Goal: Navigation & Orientation: Find specific page/section

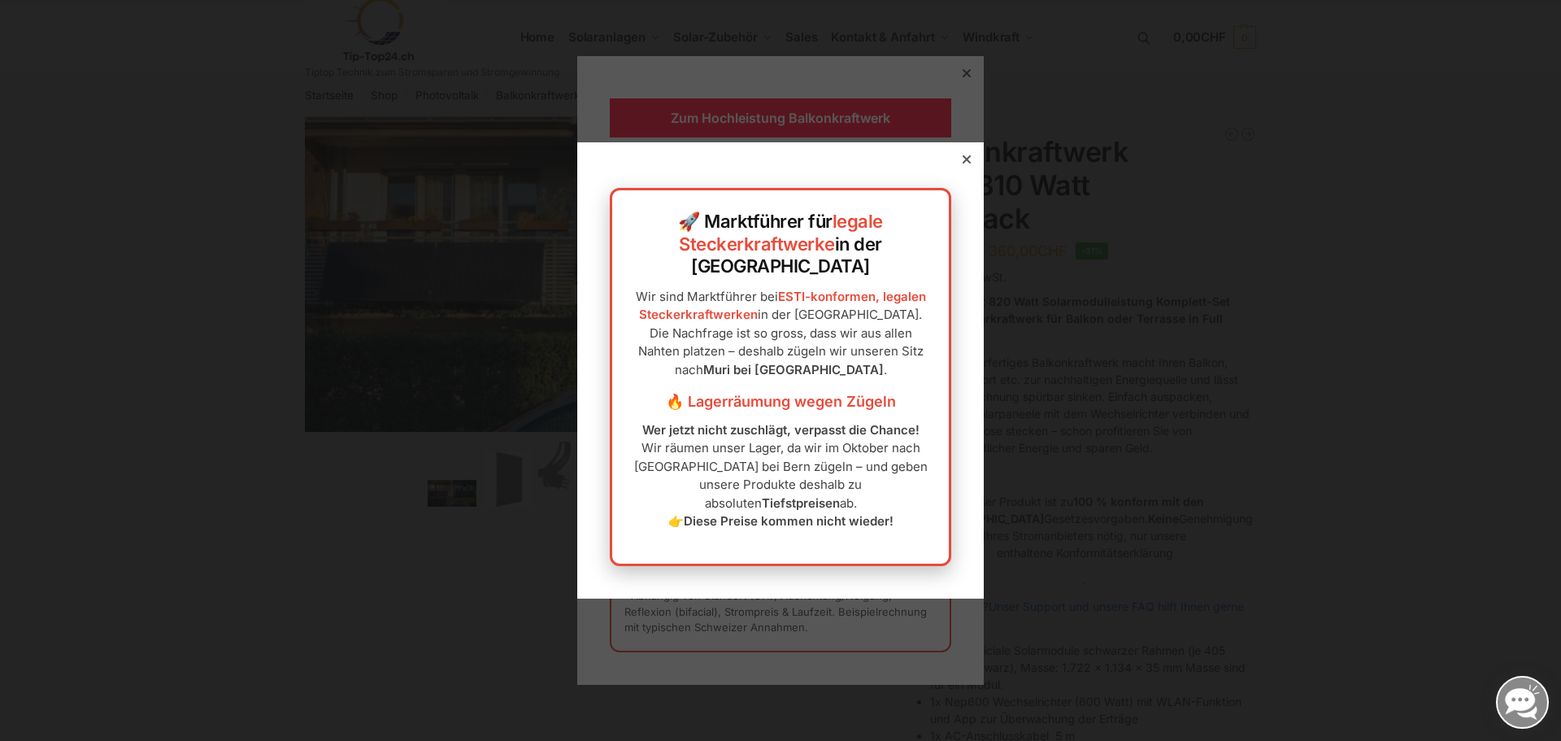
click at [962, 163] on icon at bounding box center [966, 159] width 8 height 8
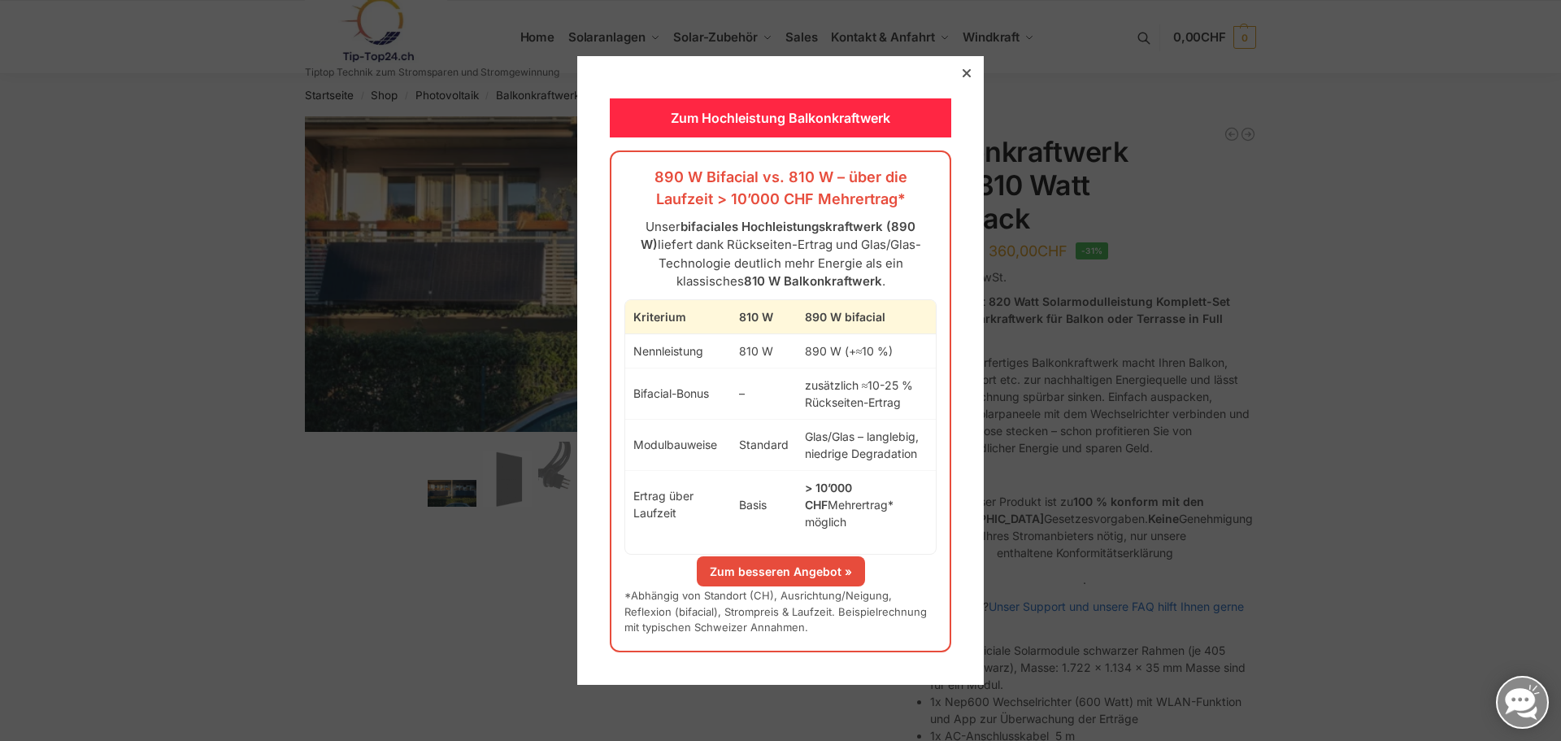
click at [962, 77] on icon at bounding box center [966, 73] width 8 height 8
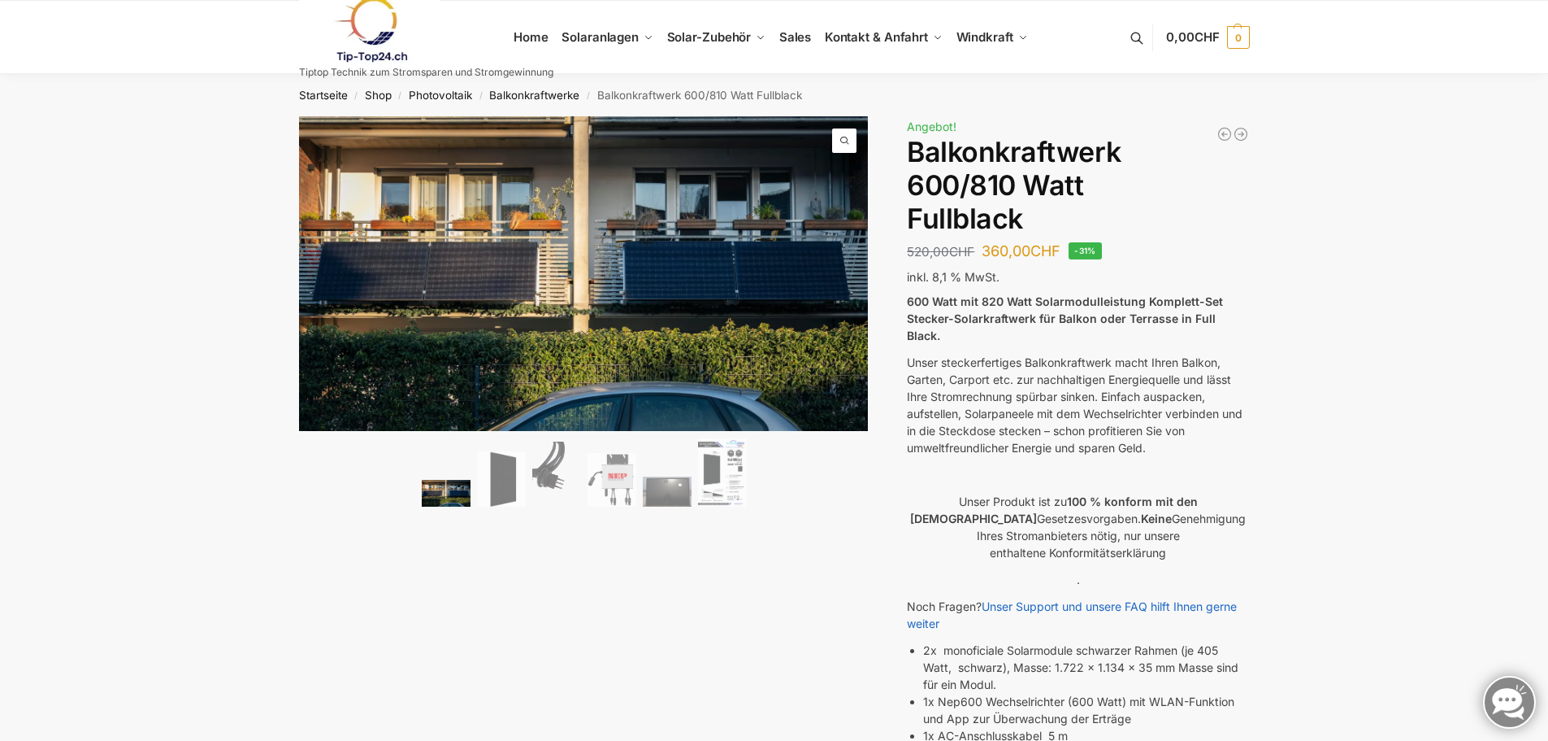
click at [363, 98] on span "/" at bounding box center [356, 95] width 17 height 13
click at [394, 91] on span "/" at bounding box center [400, 95] width 17 height 13
click at [393, 91] on span "/" at bounding box center [400, 95] width 17 height 13
click at [382, 93] on link "Shop" at bounding box center [378, 95] width 27 height 13
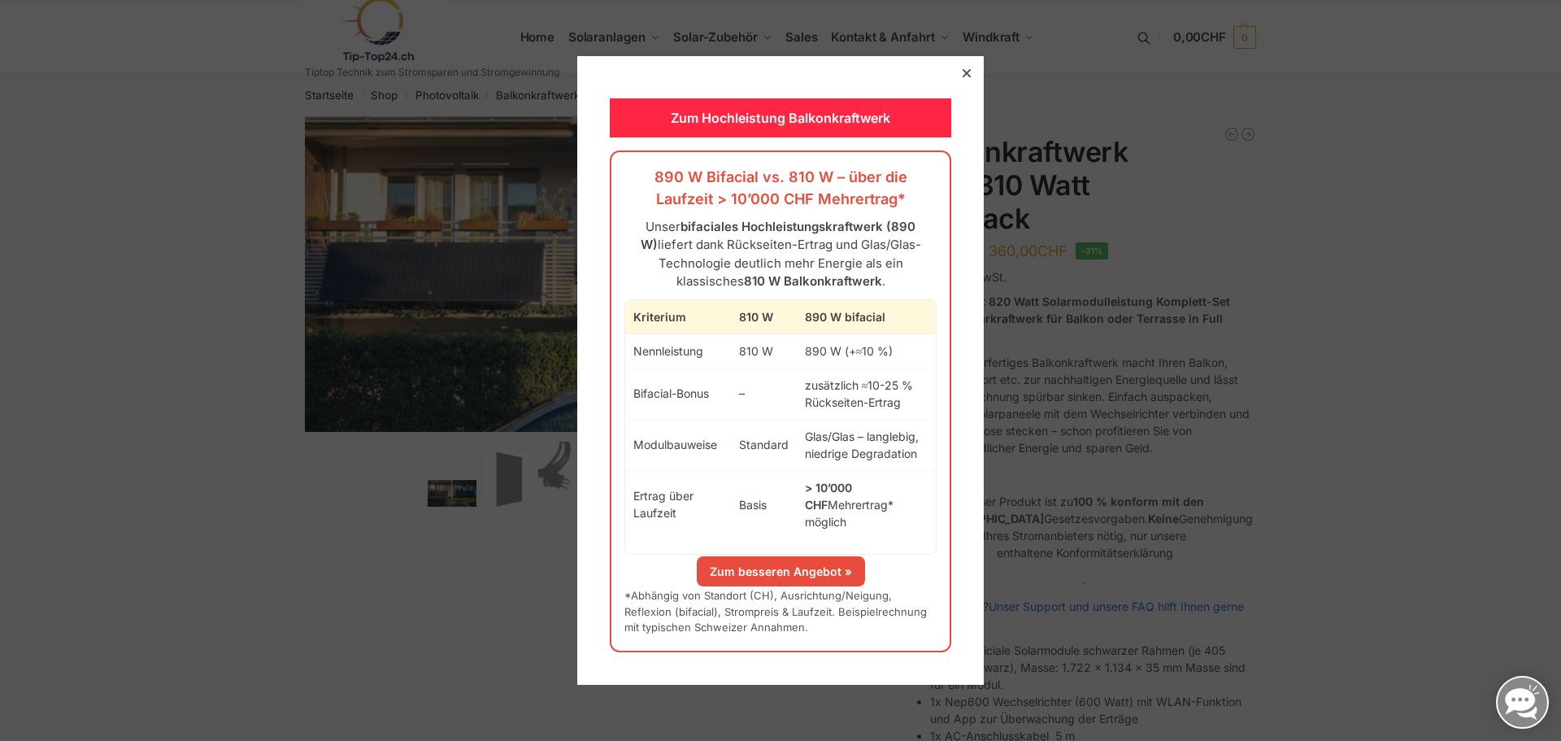
click at [962, 77] on icon at bounding box center [966, 73] width 8 height 8
